Goal: Complete application form

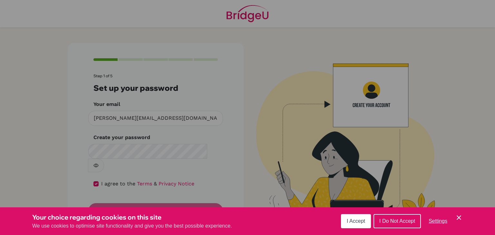
click at [359, 221] on span "I Accept" at bounding box center [356, 221] width 18 height 5
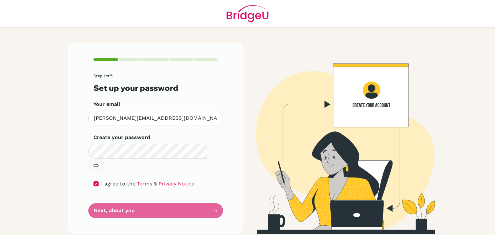
click at [186, 198] on form "Step 1 of 5 Set up your password Your email gaeun.hwang@students.hope.edu.kh In…" at bounding box center [155, 146] width 124 height 145
click at [218, 208] on div "Step 1 of 5 Set up your password Your email gaeun.hwang@students.hope.edu.kh In…" at bounding box center [156, 138] width 176 height 191
click at [214, 199] on form "Step 1 of 5 Set up your password Your email gaeun.hwang@students.hope.edu.kh In…" at bounding box center [155, 146] width 124 height 145
click at [182, 201] on form "Step 1 of 5 Set up your password Your email gaeun.hwang@students.hope.edu.kh In…" at bounding box center [155, 146] width 124 height 145
click at [129, 191] on form "Step 1 of 5 Set up your password Your email gaeun.hwang@students.hope.edu.kh In…" at bounding box center [155, 146] width 124 height 145
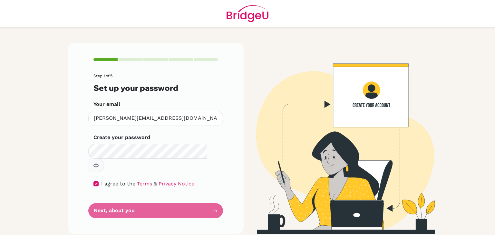
click at [156, 193] on form "Step 1 of 5 Set up your password Your email gaeun.hwang@students.hope.edu.kh In…" at bounding box center [155, 146] width 124 height 145
click at [99, 204] on form "Step 1 of 5 Set up your password Your email gaeun.hwang@students.hope.edu.kh In…" at bounding box center [155, 146] width 124 height 145
click at [95, 182] on input "checkbox" at bounding box center [95, 184] width 5 height 5
checkbox input "true"
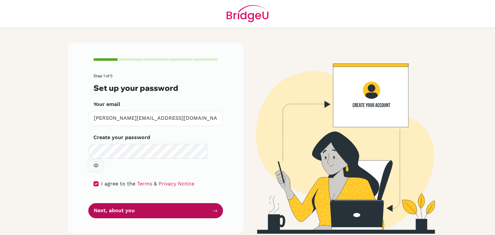
click at [173, 203] on button "Next, about you" at bounding box center [155, 210] width 135 height 15
click at [209, 203] on button "Next, about you" at bounding box center [155, 210] width 135 height 15
click at [208, 203] on button "Next, about you" at bounding box center [155, 210] width 135 height 15
click at [206, 203] on button "Next, about you" at bounding box center [155, 210] width 135 height 15
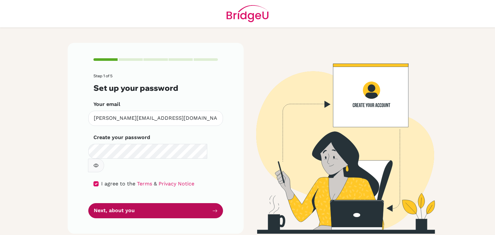
click at [206, 203] on button "Next, about you" at bounding box center [155, 210] width 135 height 15
drag, startPoint x: 206, startPoint y: 194, endPoint x: 194, endPoint y: 194, distance: 11.9
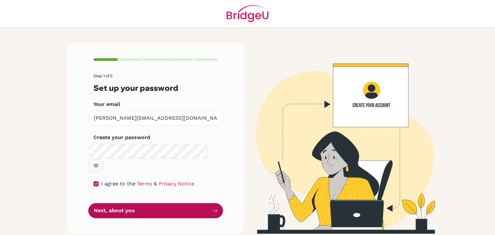
click at [194, 203] on button "Next, about you" at bounding box center [155, 210] width 135 height 15
click at [118, 203] on button "Next, about you" at bounding box center [155, 210] width 135 height 15
click at [182, 203] on button "Next, about you" at bounding box center [155, 210] width 135 height 15
click at [88, 203] on button "Next, about you" at bounding box center [155, 210] width 135 height 15
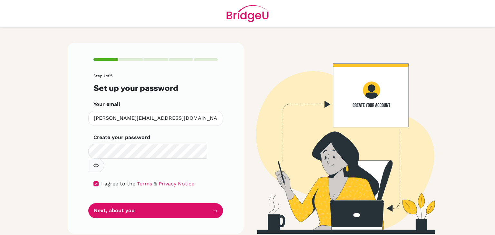
click at [256, 94] on img at bounding box center [340, 138] width 368 height 191
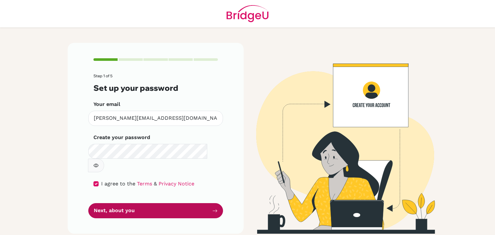
click at [217, 210] on icon "submit" at bounding box center [215, 211] width 5 height 3
click at [119, 203] on button "Next, about you" at bounding box center [155, 210] width 135 height 15
click at [201, 203] on button "Next, about you" at bounding box center [155, 210] width 135 height 15
click at [212, 203] on button "Next, about you" at bounding box center [155, 210] width 135 height 15
click at [160, 203] on button "Next, about you" at bounding box center [155, 210] width 135 height 15
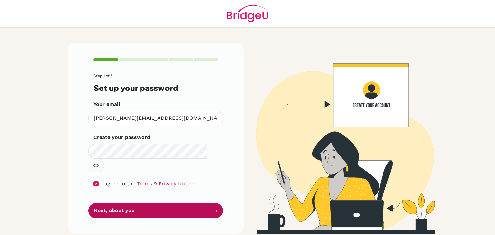
click at [174, 203] on button "Next, about you" at bounding box center [155, 210] width 135 height 15
click at [200, 203] on button "Next, about you" at bounding box center [155, 210] width 135 height 15
drag, startPoint x: 208, startPoint y: 197, endPoint x: 208, endPoint y: 201, distance: 3.5
click at [208, 203] on button "Next, about you" at bounding box center [155, 210] width 135 height 15
drag, startPoint x: 209, startPoint y: 199, endPoint x: 181, endPoint y: 199, distance: 28.4
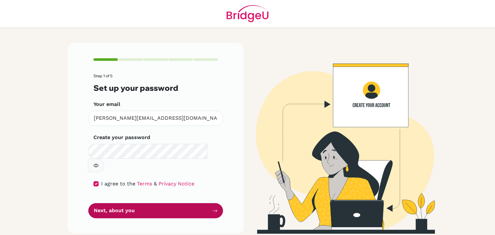
click at [181, 203] on button "Next, about you" at bounding box center [155, 210] width 135 height 15
click at [208, 203] on button "Next, about you" at bounding box center [155, 210] width 135 height 15
click at [211, 203] on button "Next, about you" at bounding box center [155, 210] width 135 height 15
click at [174, 203] on button "Next, about you" at bounding box center [155, 210] width 135 height 15
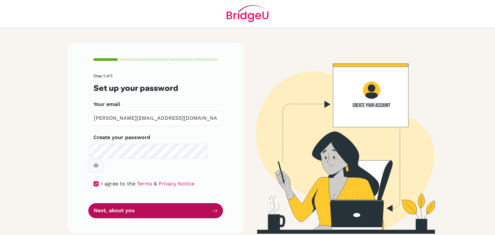
click at [134, 203] on button "Next, about you" at bounding box center [155, 210] width 135 height 15
click at [163, 203] on button "Next, about you" at bounding box center [155, 210] width 135 height 15
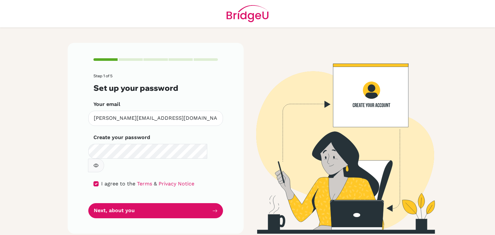
click at [195, 205] on div "Step 1 of 5 Set up your password Your email gaeun.hwang@students.hope.edu.kh In…" at bounding box center [156, 138] width 176 height 191
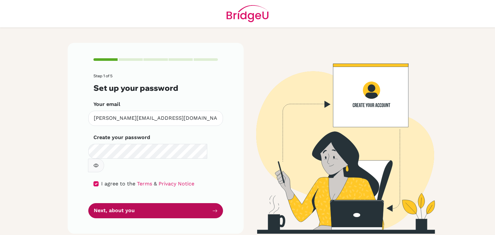
click at [214, 209] on icon "submit" at bounding box center [214, 211] width 5 height 5
click at [152, 203] on button "Next, about you" at bounding box center [155, 210] width 135 height 15
click at [155, 203] on button "Next, about you" at bounding box center [155, 210] width 135 height 15
click at [170, 203] on button "Next, about you" at bounding box center [155, 210] width 135 height 15
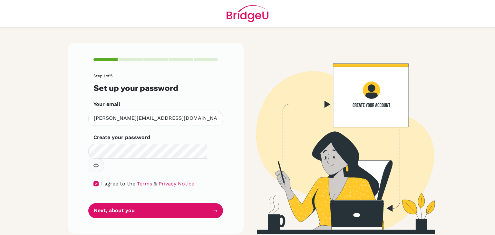
drag, startPoint x: 170, startPoint y: 202, endPoint x: 309, endPoint y: 45, distance: 209.0
click at [309, 45] on img at bounding box center [340, 138] width 368 height 191
click at [172, 183] on form "Step 1 of 5 Set up your password Your email gaeun.hwang@students.hope.edu.kh In…" at bounding box center [155, 146] width 124 height 145
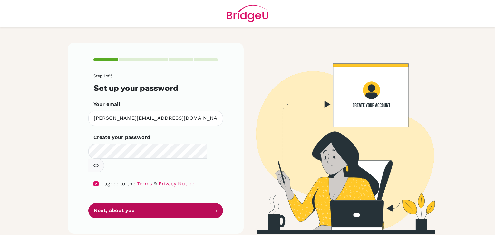
click at [160, 203] on button "Next, about you" at bounding box center [155, 210] width 135 height 15
drag, startPoint x: 160, startPoint y: 195, endPoint x: 156, endPoint y: 195, distance: 3.3
click at [156, 203] on button "Next, about you" at bounding box center [155, 210] width 135 height 15
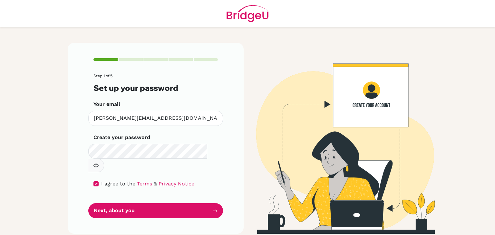
click at [227, 194] on div "Step 1 of 5 Set up your password Your email gaeun.hwang@students.hope.edu.kh In…" at bounding box center [156, 138] width 176 height 191
click at [166, 213] on div "Step 1 of 5 Set up your password Your email gaeun.hwang@students.hope.edu.kh In…" at bounding box center [156, 138] width 176 height 191
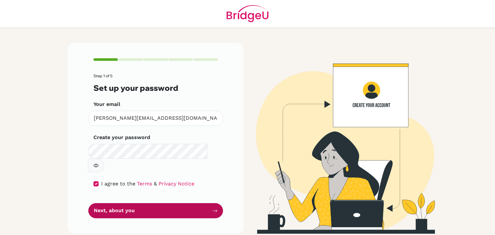
click at [184, 203] on button "Next, about you" at bounding box center [155, 210] width 135 height 15
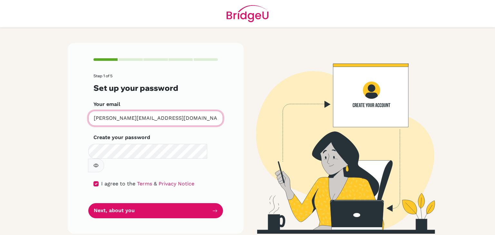
click at [191, 119] on input "[PERSON_NAME][EMAIL_ADDRESS][DOMAIN_NAME]" at bounding box center [155, 118] width 135 height 15
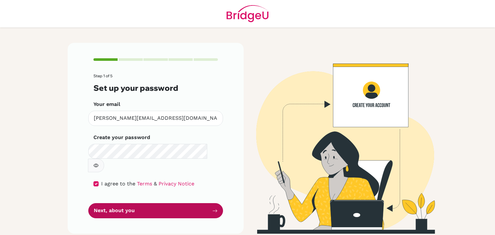
click at [178, 203] on button "Next, about you" at bounding box center [155, 210] width 135 height 15
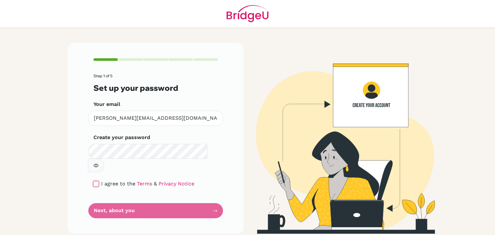
click at [98, 182] on input "checkbox" at bounding box center [95, 184] width 5 height 5
checkbox input "true"
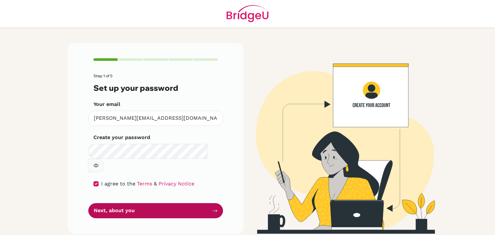
click at [189, 203] on button "Next, about you" at bounding box center [155, 210] width 135 height 15
